Goal: Check status: Check status

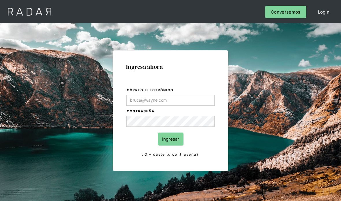
scroll to position [64, 0]
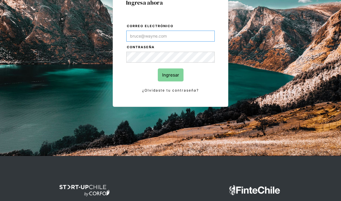
type input "[PERSON_NAME][EMAIL_ADDRESS][PERSON_NAME][DOMAIN_NAME]"
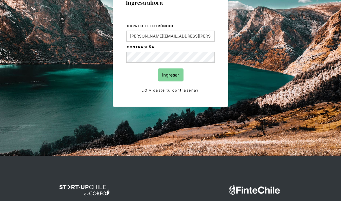
click at [171, 75] on input "Ingresar" at bounding box center [171, 74] width 26 height 13
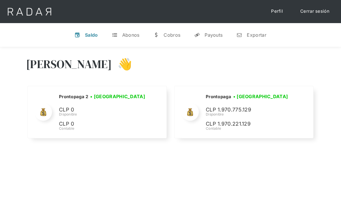
click at [212, 35] on div "Payouts" at bounding box center [213, 35] width 18 height 6
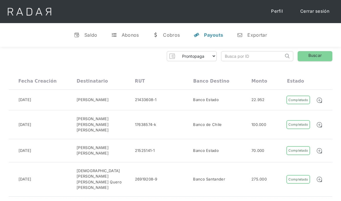
click at [251, 100] on div "22.952" at bounding box center [257, 100] width 13 height 6
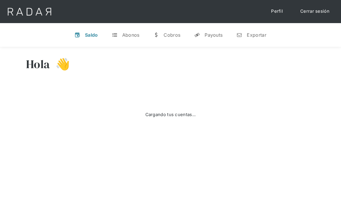
select select "prontopaga"
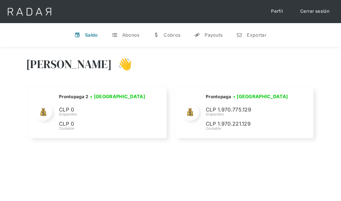
click at [219, 39] on link "y Payouts" at bounding box center [208, 34] width 38 height 15
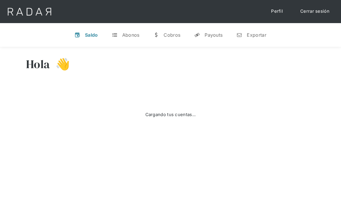
select select "prontopaga"
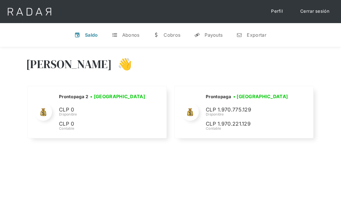
click at [213, 38] on link "y Payouts" at bounding box center [208, 34] width 38 height 15
click at [212, 37] on div "Payouts" at bounding box center [213, 35] width 18 height 6
click at [213, 28] on link "y Payouts" at bounding box center [208, 34] width 38 height 15
click at [132, 27] on link "t Abonos" at bounding box center [125, 34] width 37 height 15
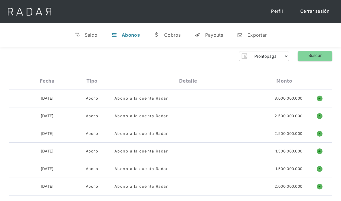
click at [173, 35] on div "Cobros" at bounding box center [172, 35] width 17 height 6
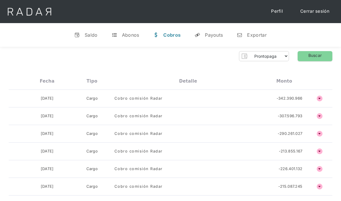
click at [215, 35] on div "Payouts" at bounding box center [214, 35] width 18 height 6
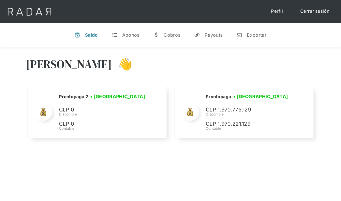
click at [221, 34] on div "Payouts" at bounding box center [213, 35] width 18 height 6
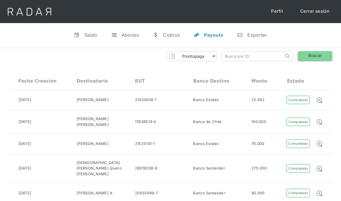
click at [173, 33] on div "Cobros" at bounding box center [171, 35] width 17 height 6
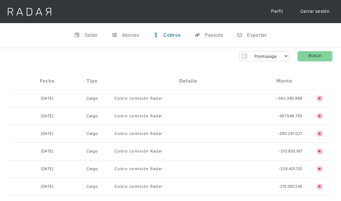
click at [211, 33] on div "Payouts" at bounding box center [214, 35] width 18 height 6
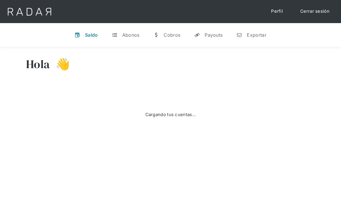
select select "prontopaga"
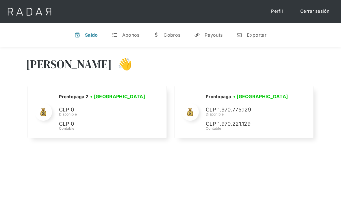
click at [206, 31] on link "y Payouts" at bounding box center [208, 34] width 38 height 15
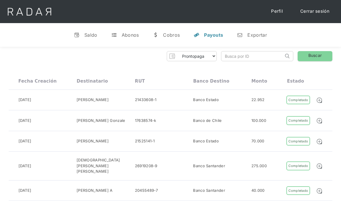
click at [318, 101] on img at bounding box center [319, 100] width 6 height 6
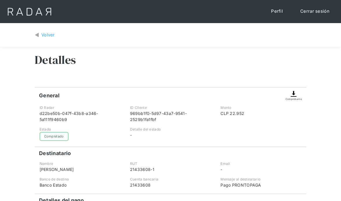
click at [42, 34] on div "Volver" at bounding box center [48, 35] width 14 height 7
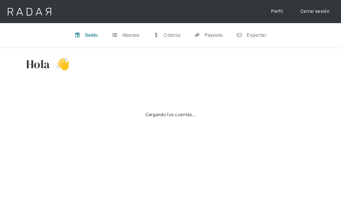
select select "prontopaga"
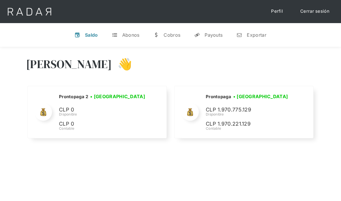
click at [210, 32] on div "Payouts" at bounding box center [213, 35] width 18 height 6
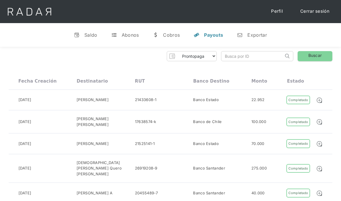
click at [323, 97] on link at bounding box center [321, 100] width 10 height 7
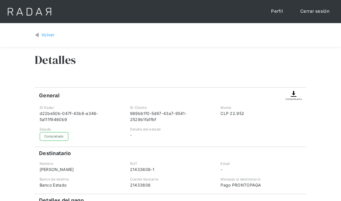
click at [46, 32] on div "Volver" at bounding box center [48, 35] width 14 height 7
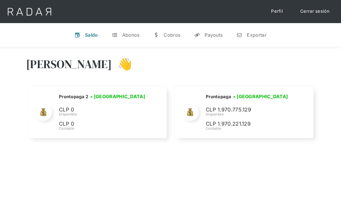
click at [203, 35] on link "y Payouts" at bounding box center [208, 34] width 38 height 15
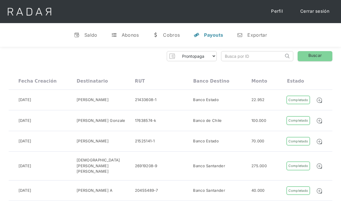
click at [92, 34] on div "Saldo" at bounding box center [90, 35] width 13 height 6
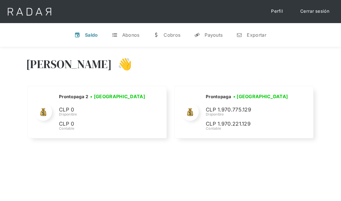
click at [208, 36] on div "Payouts" at bounding box center [213, 35] width 18 height 6
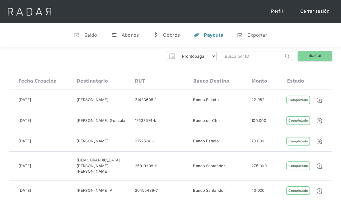
click at [211, 36] on div "Payouts" at bounding box center [213, 35] width 19 height 6
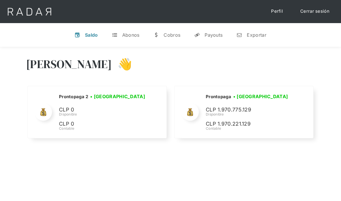
click at [211, 39] on link "y Payouts" at bounding box center [208, 34] width 38 height 15
click at [87, 36] on div "Saldo" at bounding box center [91, 35] width 13 height 6
select select "prontopaga"
click at [219, 33] on div "Payouts" at bounding box center [213, 35] width 18 height 6
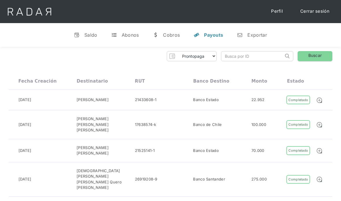
click at [320, 97] on img at bounding box center [319, 100] width 6 height 6
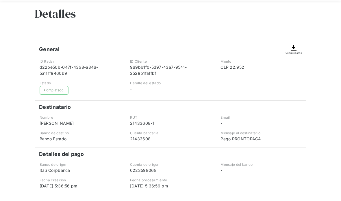
scroll to position [45, 0]
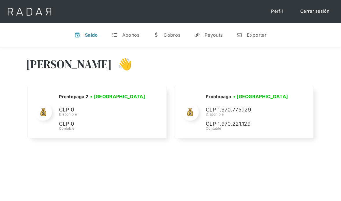
click at [216, 38] on link "y Payouts" at bounding box center [208, 34] width 38 height 15
click at [213, 35] on div "Payouts" at bounding box center [213, 35] width 18 height 6
click at [210, 32] on div "Payouts" at bounding box center [213, 35] width 18 height 6
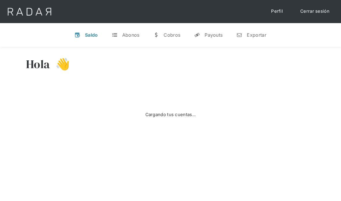
select select "prontopaga"
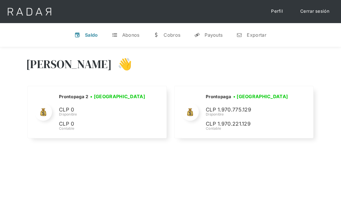
click at [207, 37] on div "Payouts" at bounding box center [213, 35] width 18 height 6
select select "prontopaga"
click at [215, 36] on div "Payouts" at bounding box center [213, 35] width 18 height 6
click at [207, 36] on div "Payouts" at bounding box center [213, 35] width 18 height 6
click at [210, 37] on div "Payouts" at bounding box center [213, 35] width 18 height 6
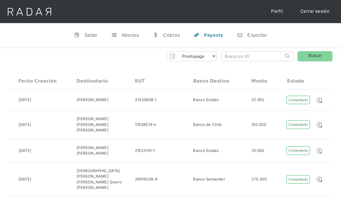
click at [210, 30] on link "y Payouts" at bounding box center [208, 34] width 39 height 15
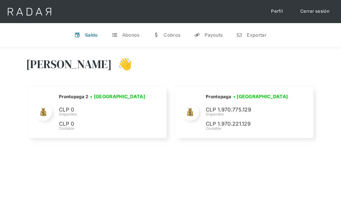
click at [217, 37] on div "Payouts" at bounding box center [213, 35] width 18 height 6
click at [213, 33] on div "Payouts" at bounding box center [213, 35] width 18 height 6
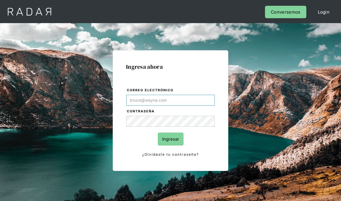
type input "[PERSON_NAME][EMAIL_ADDRESS][PERSON_NAME][DOMAIN_NAME]"
click at [176, 139] on input "Ingresar" at bounding box center [171, 139] width 26 height 13
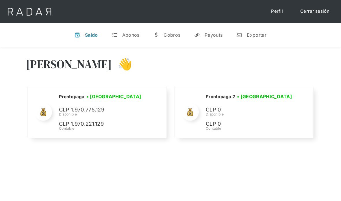
click at [221, 32] on div "Payouts" at bounding box center [213, 35] width 18 height 6
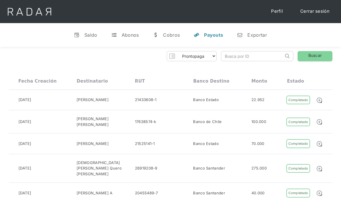
click at [200, 36] on link "y Payouts" at bounding box center [208, 34] width 39 height 15
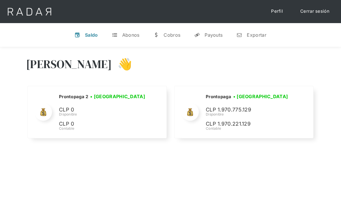
click at [215, 36] on div "Payouts" at bounding box center [213, 35] width 18 height 6
click at [214, 40] on link "y Payouts" at bounding box center [208, 34] width 38 height 15
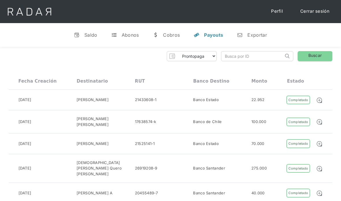
click at [231, 102] on div "Banco Estado" at bounding box center [222, 100] width 58 height 9
click at [128, 35] on div "Abonos" at bounding box center [130, 35] width 17 height 6
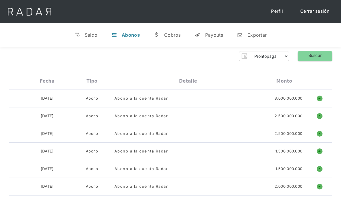
click at [86, 34] on div "Saldo" at bounding box center [91, 35] width 13 height 6
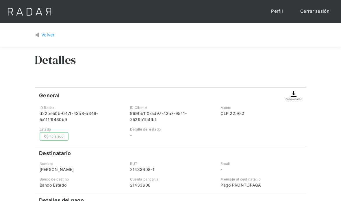
click at [46, 34] on div "Volver" at bounding box center [48, 35] width 14 height 7
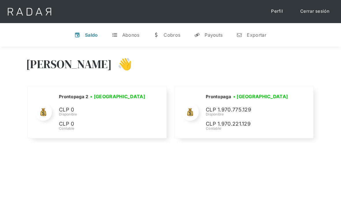
click at [222, 31] on link "y Payouts" at bounding box center [208, 34] width 38 height 15
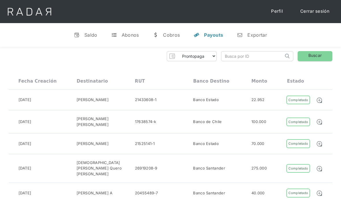
click at [88, 37] on div "Saldo" at bounding box center [90, 35] width 13 height 6
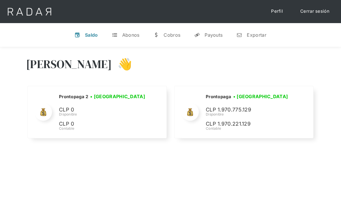
click at [210, 38] on link "y Payouts" at bounding box center [208, 34] width 38 height 15
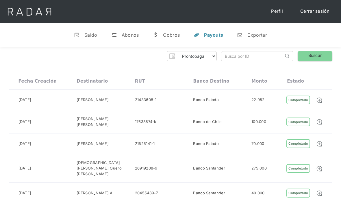
click at [172, 38] on div "Cobros" at bounding box center [171, 35] width 17 height 6
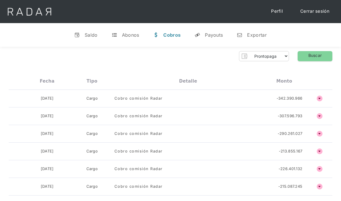
click at [214, 30] on link "y Payouts" at bounding box center [209, 34] width 38 height 15
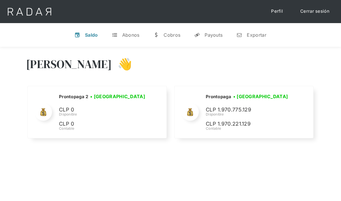
click at [216, 35] on div "Payouts" at bounding box center [213, 35] width 18 height 6
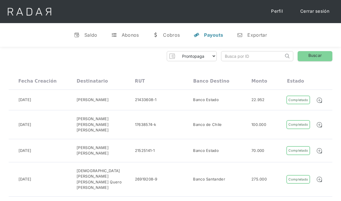
click at [94, 32] on div "Saldo" at bounding box center [90, 35] width 13 height 6
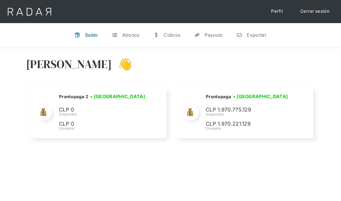
click at [216, 36] on div "Payouts" at bounding box center [213, 35] width 18 height 6
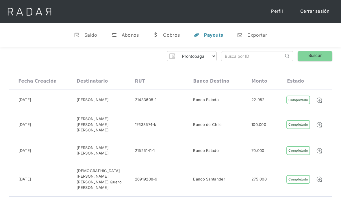
click at [95, 35] on div "Saldo" at bounding box center [90, 35] width 13 height 6
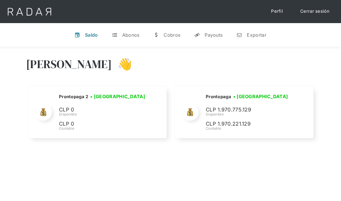
click at [94, 33] on div "Saldo" at bounding box center [91, 35] width 13 height 6
click at [214, 36] on div "Payouts" at bounding box center [213, 35] width 18 height 6
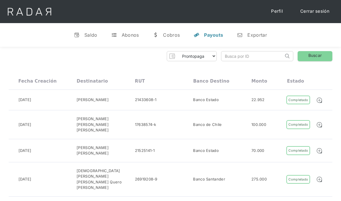
click at [92, 35] on div "Saldo" at bounding box center [90, 35] width 13 height 6
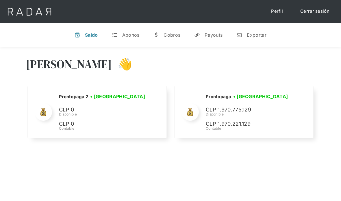
click at [217, 34] on div "Payouts" at bounding box center [213, 35] width 18 height 6
click at [92, 146] on div "[PERSON_NAME] 👋 Cargando tus cuentas... Nombre de la empresa • [GEOGRAPHIC_DATA…" at bounding box center [170, 98] width 341 height 103
click at [90, 130] on div "Prontopaga 2 • Conectada • Desconectada CLP 0 Disponible CLP 0 Contable" at bounding box center [97, 112] width 139 height 52
click at [217, 39] on link "y Payouts" at bounding box center [208, 34] width 38 height 15
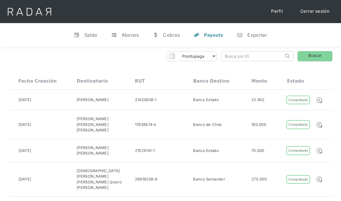
click at [293, 99] on div "Completado" at bounding box center [298, 100] width 24 height 9
click at [178, 34] on div "Cobros" at bounding box center [171, 35] width 17 height 6
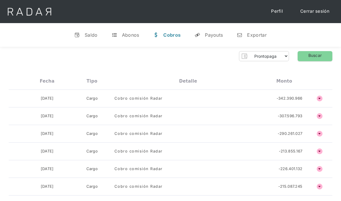
click at [212, 33] on div "Payouts" at bounding box center [214, 35] width 18 height 6
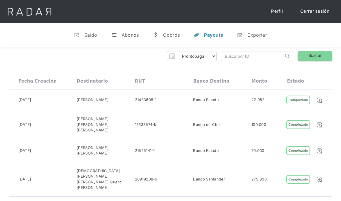
click at [126, 36] on div "Abonos" at bounding box center [130, 35] width 17 height 6
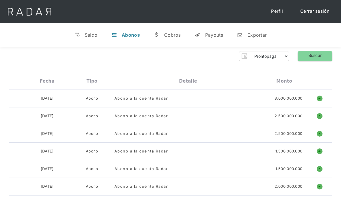
click at [203, 35] on link "y Payouts" at bounding box center [209, 34] width 38 height 15
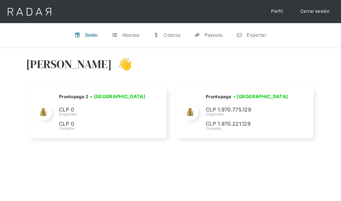
click at [210, 37] on div "Payouts" at bounding box center [213, 35] width 18 height 6
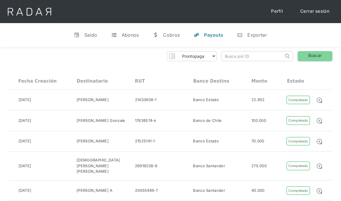
click at [85, 33] on div "Saldo" at bounding box center [90, 35] width 13 height 6
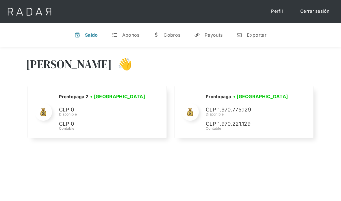
click at [206, 36] on div "Payouts" at bounding box center [213, 35] width 18 height 6
click at [78, 33] on div "v" at bounding box center [77, 35] width 6 height 6
click at [215, 41] on link "y Payouts" at bounding box center [208, 34] width 38 height 15
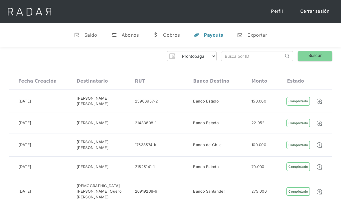
click at [93, 29] on link "v Saldo" at bounding box center [85, 34] width 33 height 15
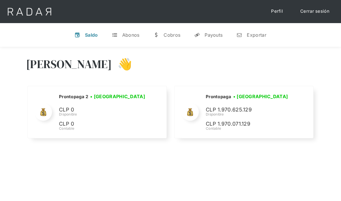
click at [204, 34] on link "y Payouts" at bounding box center [208, 34] width 38 height 15
click at [87, 35] on div "Saldo" at bounding box center [91, 35] width 13 height 6
click at [212, 38] on div "Payouts" at bounding box center [213, 35] width 18 height 6
click at [91, 37] on div "Saldo" at bounding box center [91, 35] width 13 height 6
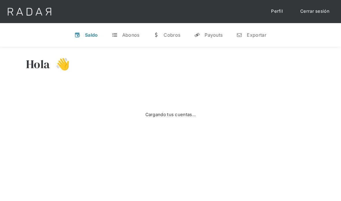
select select "prontopaga"
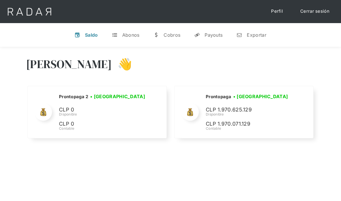
click at [208, 34] on div "Payouts" at bounding box center [213, 35] width 18 height 6
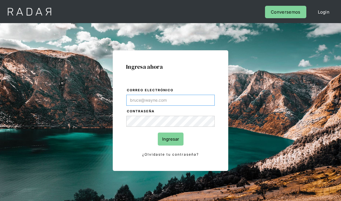
type input "[PERSON_NAME][EMAIL_ADDRESS][PERSON_NAME][DOMAIN_NAME]"
click at [160, 138] on input "Ingresar" at bounding box center [171, 139] width 26 height 13
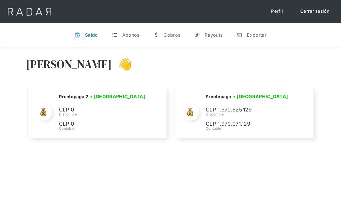
click at [209, 28] on link "y Payouts" at bounding box center [208, 34] width 38 height 15
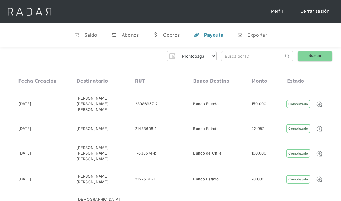
click at [176, 31] on link "w Cobros" at bounding box center [166, 34] width 36 height 15
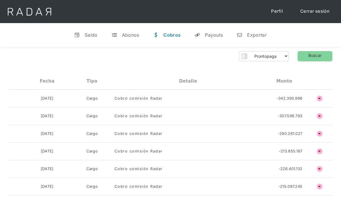
click at [219, 29] on link "y Payouts" at bounding box center [209, 34] width 38 height 15
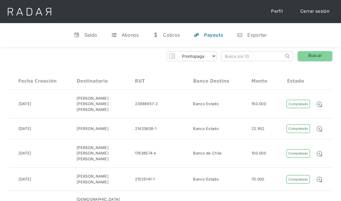
click at [93, 38] on link "v Saldo" at bounding box center [85, 34] width 33 height 15
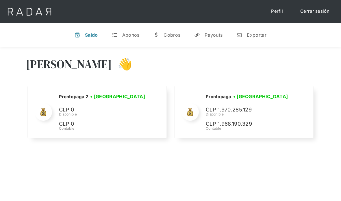
click at [210, 32] on div "Payouts" at bounding box center [213, 35] width 18 height 6
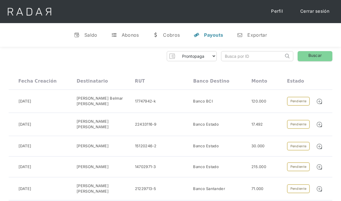
click at [96, 34] on div "Saldo" at bounding box center [90, 35] width 13 height 6
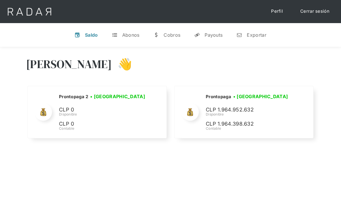
click at [214, 36] on div "Payouts" at bounding box center [213, 35] width 18 height 6
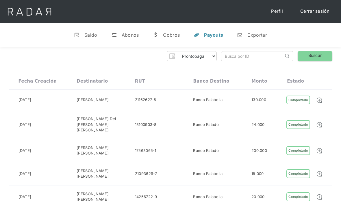
click at [87, 36] on div "Saldo" at bounding box center [90, 35] width 13 height 6
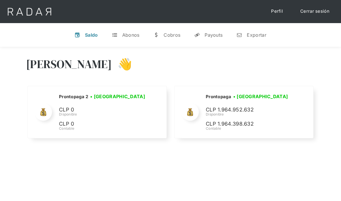
click at [216, 38] on div "Payouts" at bounding box center [213, 35] width 18 height 6
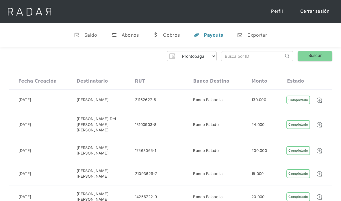
click at [264, 100] on div "130.000" at bounding box center [258, 100] width 15 height 6
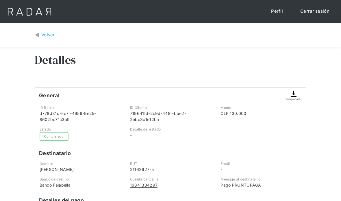
click at [47, 37] on div "Volver" at bounding box center [48, 35] width 14 height 7
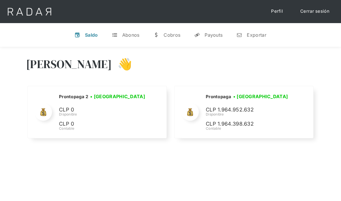
click at [206, 36] on div "Payouts" at bounding box center [213, 35] width 18 height 6
click at [200, 34] on link "y Payouts" at bounding box center [208, 34] width 38 height 15
click at [215, 26] on div "v Saldo t Abonos w Cobros y Payouts n Exportar" at bounding box center [170, 35] width 341 height 24
click at [211, 38] on link "y Payouts" at bounding box center [208, 34] width 38 height 15
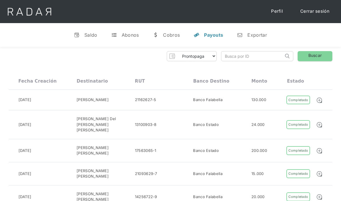
click at [322, 102] on img at bounding box center [319, 100] width 6 height 6
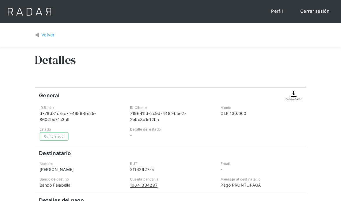
click at [42, 33] on div "Volver" at bounding box center [48, 35] width 14 height 7
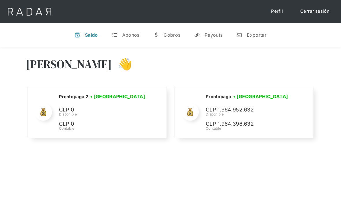
click at [219, 35] on div "Payouts" at bounding box center [213, 35] width 18 height 6
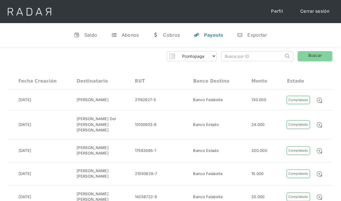
click at [295, 96] on div "Completado" at bounding box center [298, 100] width 24 height 9
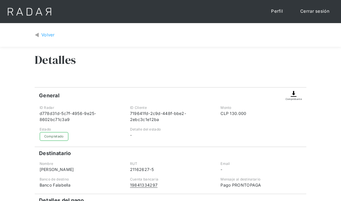
click at [43, 36] on div "Volver" at bounding box center [48, 35] width 14 height 7
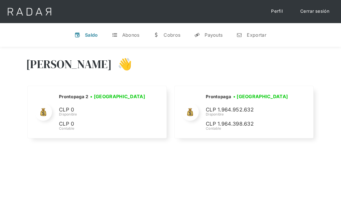
click at [210, 33] on div "Payouts" at bounding box center [213, 35] width 18 height 6
click at [215, 42] on link "y Payouts" at bounding box center [208, 34] width 38 height 15
select select "prontopaga"
click at [194, 29] on link "y Payouts" at bounding box center [208, 34] width 38 height 15
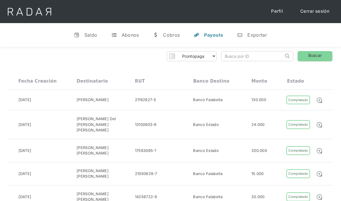
click at [31, 99] on div "04-10-2025" at bounding box center [24, 100] width 13 height 6
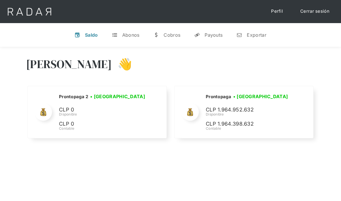
click at [206, 37] on div "Payouts" at bounding box center [213, 35] width 18 height 6
click at [203, 38] on link "y Payouts" at bounding box center [208, 34] width 38 height 15
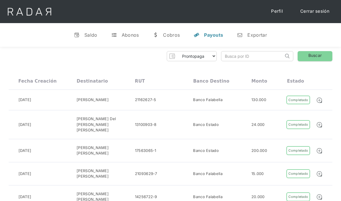
click at [72, 26] on div "v Saldo t Abonos w Cobros y Payouts n Exportar" at bounding box center [170, 35] width 341 height 24
click at [83, 36] on link "v Saldo" at bounding box center [85, 34] width 33 height 15
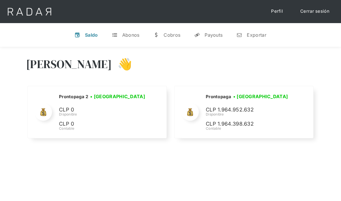
click at [215, 31] on link "y Payouts" at bounding box center [208, 34] width 38 height 15
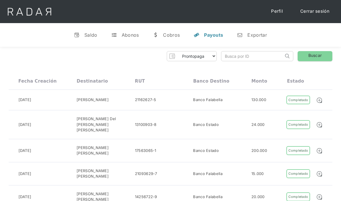
click at [87, 33] on div "Saldo" at bounding box center [90, 35] width 13 height 6
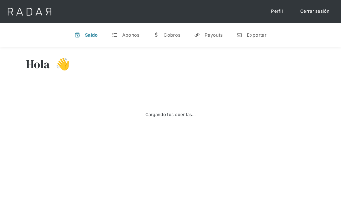
click at [215, 38] on div "Payouts" at bounding box center [213, 35] width 18 height 6
select select "prontopaga"
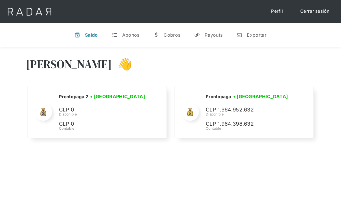
click at [218, 38] on link "y Payouts" at bounding box center [208, 34] width 38 height 15
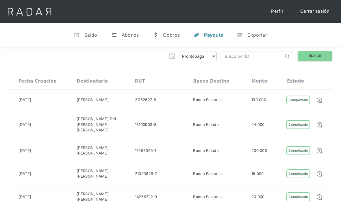
click at [88, 42] on link "v Saldo" at bounding box center [85, 34] width 33 height 15
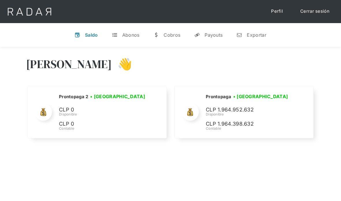
click at [214, 31] on link "y Payouts" at bounding box center [208, 34] width 38 height 15
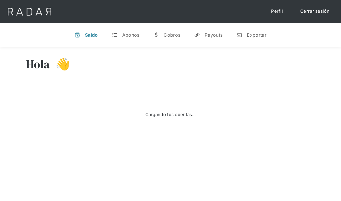
select select "prontopaga"
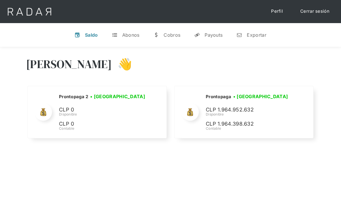
click at [203, 34] on link "y Payouts" at bounding box center [208, 34] width 38 height 15
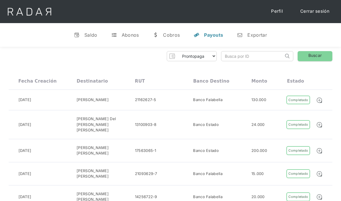
click at [92, 38] on link "v Saldo" at bounding box center [85, 34] width 33 height 15
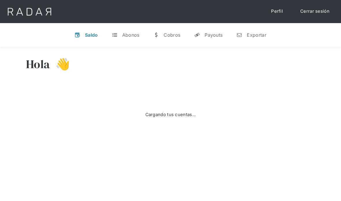
select select "prontopaga"
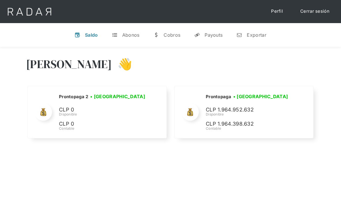
click at [204, 34] on link "y Payouts" at bounding box center [208, 34] width 38 height 15
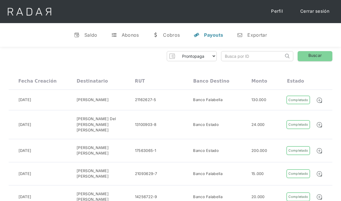
click at [84, 34] on link "v Saldo" at bounding box center [85, 34] width 33 height 15
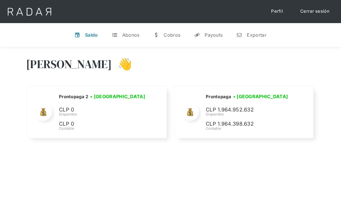
click at [126, 42] on link "t Abonos" at bounding box center [125, 34] width 37 height 15
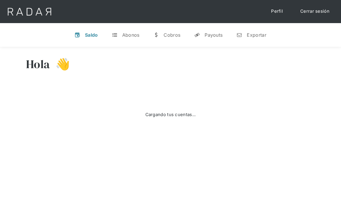
select select "prontopaga"
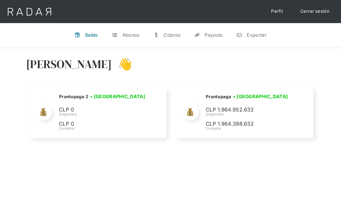
click at [204, 29] on link "y Payouts" at bounding box center [208, 34] width 38 height 15
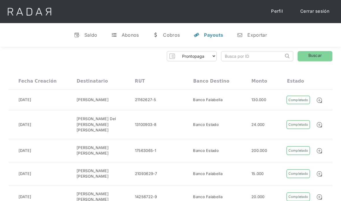
click at [88, 36] on div "Saldo" at bounding box center [90, 35] width 13 height 6
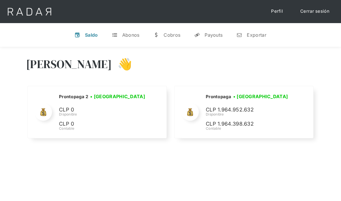
click at [225, 28] on link "y Payouts" at bounding box center [208, 34] width 38 height 15
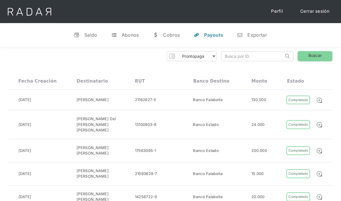
click at [91, 32] on div "Saldo" at bounding box center [90, 35] width 13 height 6
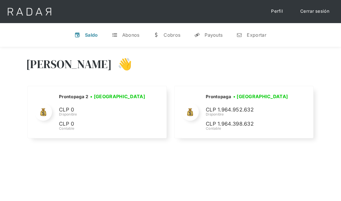
click at [201, 40] on link "y Payouts" at bounding box center [208, 34] width 38 height 15
click at [202, 36] on link "y Payouts" at bounding box center [208, 34] width 38 height 15
click at [220, 32] on div "Payouts" at bounding box center [213, 35] width 18 height 6
click at [216, 32] on div "Payouts" at bounding box center [213, 35] width 18 height 6
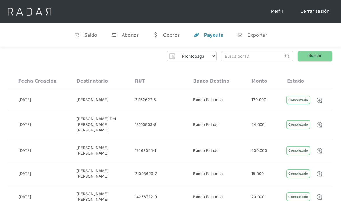
click at [127, 36] on div "Abonos" at bounding box center [130, 35] width 17 height 6
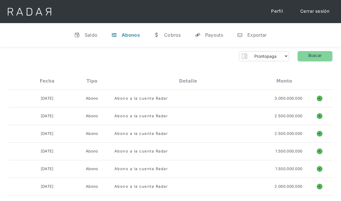
click at [215, 33] on div "Payouts" at bounding box center [214, 35] width 18 height 6
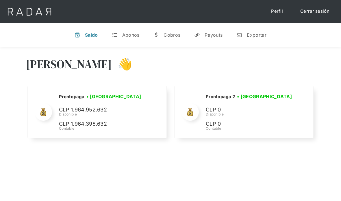
click at [218, 37] on div "Payouts" at bounding box center [213, 35] width 18 height 6
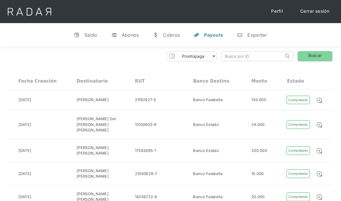
click at [96, 33] on div "Saldo" at bounding box center [90, 35] width 13 height 6
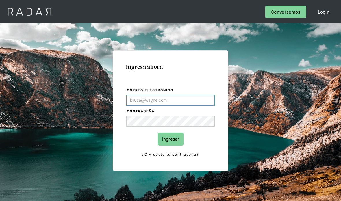
type input "[PERSON_NAME][EMAIL_ADDRESS][PERSON_NAME][DOMAIN_NAME]"
click at [171, 137] on input "Ingresar" at bounding box center [171, 139] width 26 height 13
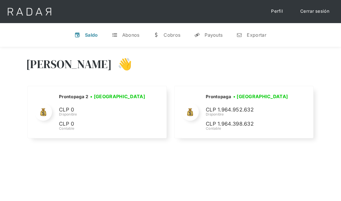
click at [216, 35] on div "Payouts" at bounding box center [213, 35] width 18 height 6
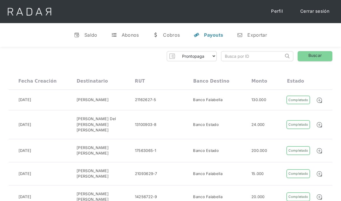
click at [87, 32] on div "Saldo" at bounding box center [90, 35] width 13 height 6
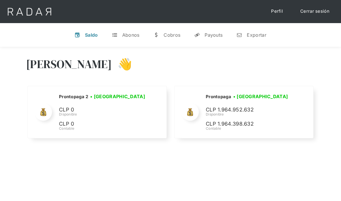
click at [212, 34] on div "Payouts" at bounding box center [213, 35] width 18 height 6
click at [217, 31] on link "y Payouts" at bounding box center [208, 34] width 38 height 15
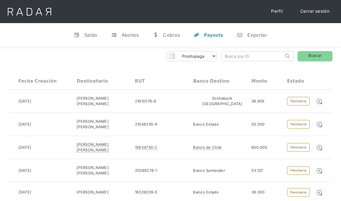
click at [92, 102] on div "[PERSON_NAME] [PERSON_NAME]" at bounding box center [106, 101] width 58 height 11
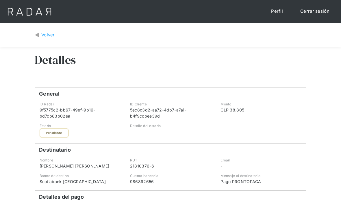
click at [38, 29] on div "Volver" at bounding box center [170, 34] width 271 height 15
click at [43, 34] on div "Volver" at bounding box center [48, 35] width 14 height 7
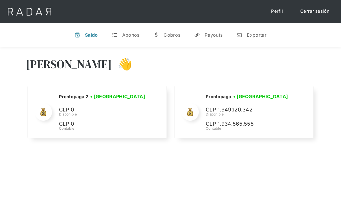
click at [214, 36] on div "Payouts" at bounding box center [213, 35] width 18 height 6
click at [209, 33] on div "Payouts" at bounding box center [213, 35] width 18 height 6
click at [204, 40] on link "y Payouts" at bounding box center [208, 34] width 38 height 15
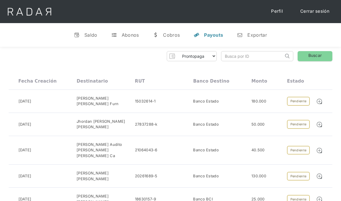
click at [96, 97] on div "[PERSON_NAME] [PERSON_NAME] Furn" at bounding box center [106, 101] width 58 height 11
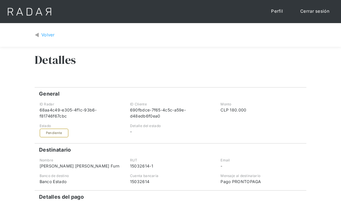
click at [39, 34] on img at bounding box center [37, 35] width 4 height 7
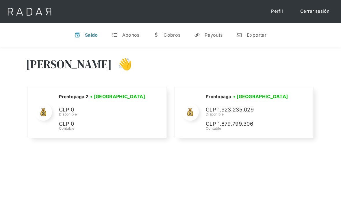
click at [83, 33] on link "v Saldo" at bounding box center [86, 34] width 33 height 15
click at [208, 35] on div "Payouts" at bounding box center [213, 35] width 18 height 6
click at [205, 37] on div "Payouts" at bounding box center [213, 35] width 18 height 6
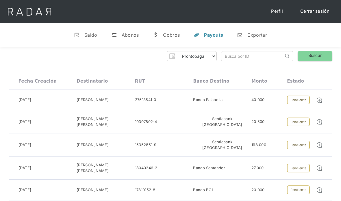
click at [84, 36] on link "v Saldo" at bounding box center [85, 34] width 33 height 15
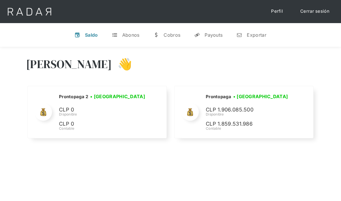
click at [196, 42] on link "y Payouts" at bounding box center [208, 34] width 38 height 15
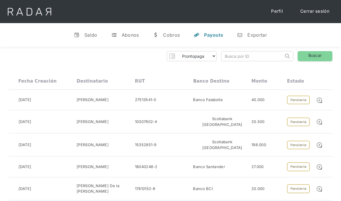
click at [269, 101] on div "40.000" at bounding box center [269, 100] width 36 height 9
click at [79, 42] on link "v Saldo" at bounding box center [85, 34] width 33 height 15
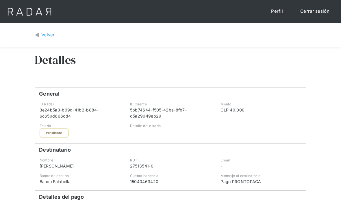
click at [46, 30] on div "Volver" at bounding box center [170, 34] width 271 height 15
click at [54, 29] on div "Volver" at bounding box center [170, 34] width 271 height 15
click at [38, 34] on img at bounding box center [37, 35] width 4 height 7
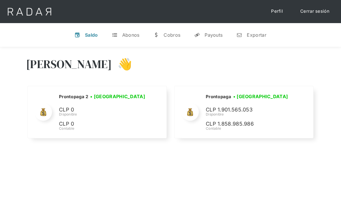
click at [40, 10] on img at bounding box center [29, 11] width 59 height 23
click at [81, 33] on link "v Saldo" at bounding box center [86, 34] width 33 height 15
click at [130, 38] on link "t Abonos" at bounding box center [125, 34] width 37 height 15
click at [84, 33] on link "v Saldo" at bounding box center [86, 34] width 33 height 15
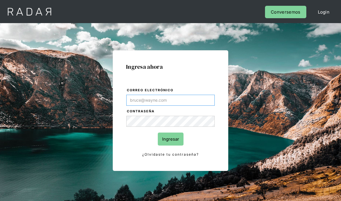
type input "[PERSON_NAME][EMAIL_ADDRESS][PERSON_NAME][DOMAIN_NAME]"
click at [170, 141] on input "Ingresar" at bounding box center [171, 139] width 26 height 13
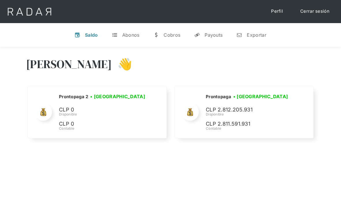
click at [210, 31] on link "y Payouts" at bounding box center [208, 34] width 38 height 15
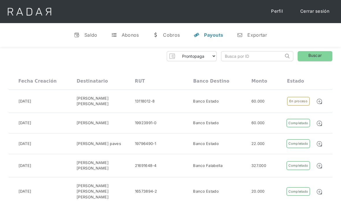
click at [162, 90] on div "04-10-2025 Luis Mauricio Sandoval Perez 13118012-8 Banco Estado 60.000 Completa…" at bounding box center [170, 101] width 323 height 23
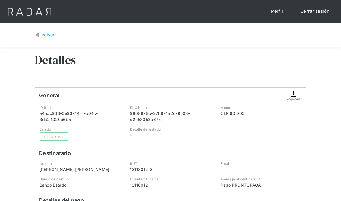
click at [39, 33] on img at bounding box center [37, 35] width 4 height 7
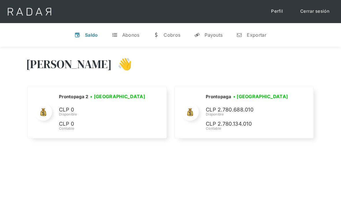
click at [205, 39] on link "y Payouts" at bounding box center [208, 34] width 38 height 15
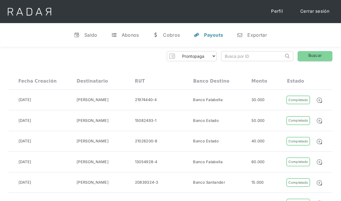
click at [168, 108] on div "04-10-2025 Benjamin Alvarado 21974440-4 Banco Falabella 30.000 Completado Pendi…" at bounding box center [170, 100] width 323 height 21
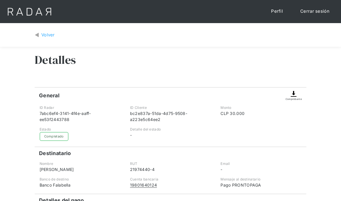
click at [36, 27] on div "Volver" at bounding box center [170, 35] width 341 height 24
click at [33, 32] on div "Volver" at bounding box center [170, 34] width 289 height 15
click at [40, 32] on link "Volver" at bounding box center [45, 35] width 20 height 7
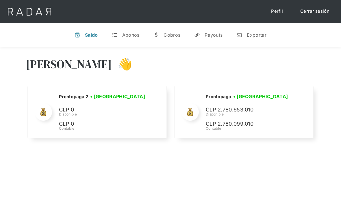
click at [213, 35] on div "Payouts" at bounding box center [213, 35] width 18 height 6
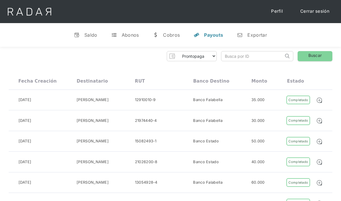
click at [109, 102] on div "[PERSON_NAME]" at bounding box center [93, 100] width 32 height 6
click at [94, 39] on link "v Saldo" at bounding box center [85, 34] width 33 height 15
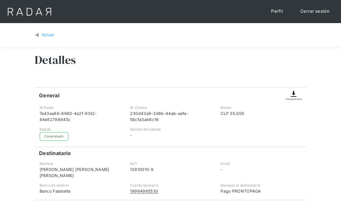
click at [39, 33] on img at bounding box center [37, 35] width 4 height 7
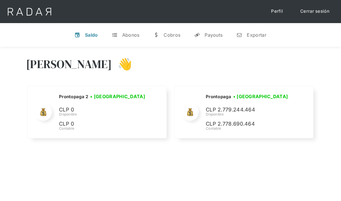
click at [212, 33] on div "Payouts" at bounding box center [213, 35] width 18 height 6
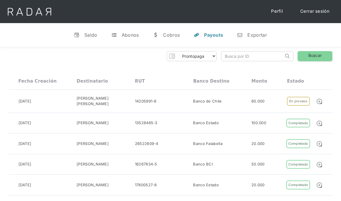
scroll to position [1, 0]
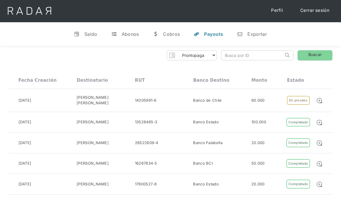
click at [253, 99] on div "60.000" at bounding box center [257, 101] width 13 height 6
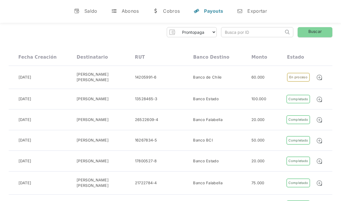
click at [87, 15] on link "v Saldo" at bounding box center [85, 10] width 33 height 15
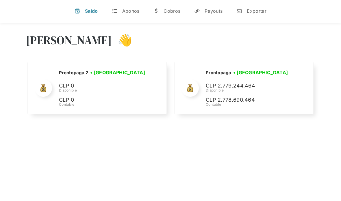
click at [134, 12] on div "Abonos" at bounding box center [130, 11] width 17 height 6
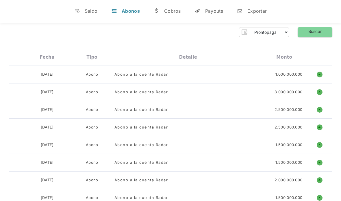
click at [272, 72] on div "1.000.000.000" at bounding box center [284, 75] width 45 height 6
click at [310, 71] on div "04-10-2025 Abono Abono a la cuenta Radar 1.000.000.000 o ñ" at bounding box center [170, 75] width 323 height 18
click at [167, 15] on link "w Cobros" at bounding box center [167, 10] width 36 height 15
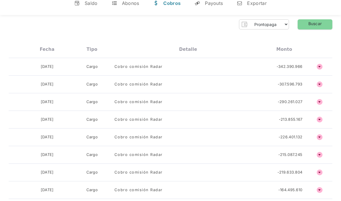
scroll to position [32, 0]
click at [294, 68] on div "-342.390.966" at bounding box center [289, 66] width 26 height 6
click at [306, 79] on div "02-09-2025 Cargo Cobro comisión Radar -307.596.793 o ñ" at bounding box center [170, 84] width 323 height 18
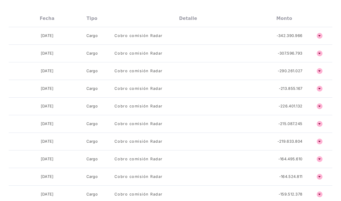
scroll to position [63, 0]
click at [304, 89] on div "-213.855.167" at bounding box center [284, 89] width 45 height 6
click at [300, 108] on div "-226.401.132" at bounding box center [290, 106] width 24 height 6
click at [300, 128] on div "02-05-2025 Cargo Cobro comisión Radar -215.087.245 o ñ" at bounding box center [170, 124] width 323 height 18
click at [301, 141] on div "-219.633.804" at bounding box center [289, 142] width 25 height 6
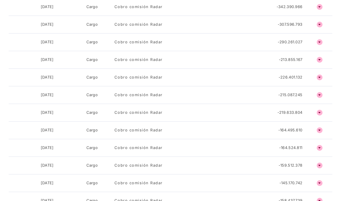
scroll to position [92, 0]
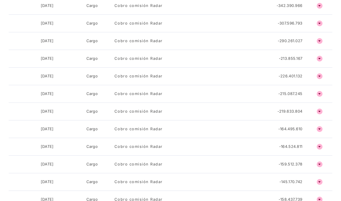
click at [299, 126] on div "-164.495.610" at bounding box center [290, 129] width 24 height 6
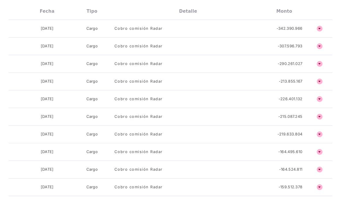
scroll to position [0, 0]
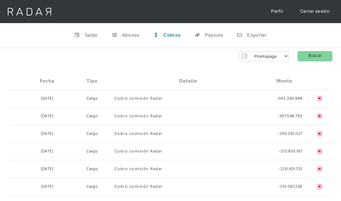
click at [83, 33] on link "v Saldo" at bounding box center [86, 34] width 33 height 15
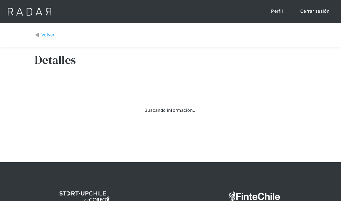
click at [42, 34] on div "Volver" at bounding box center [48, 35] width 14 height 7
